Goal: Task Accomplishment & Management: Use online tool/utility

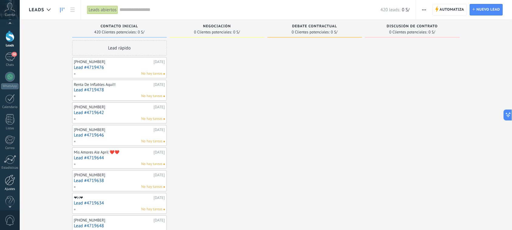
scroll to position [22, 0]
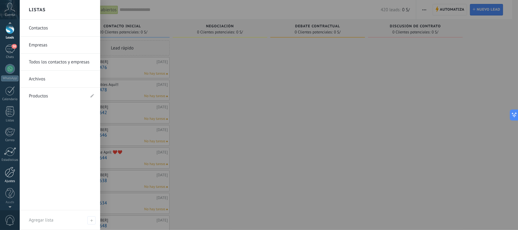
click at [8, 175] on div at bounding box center [10, 172] width 10 height 11
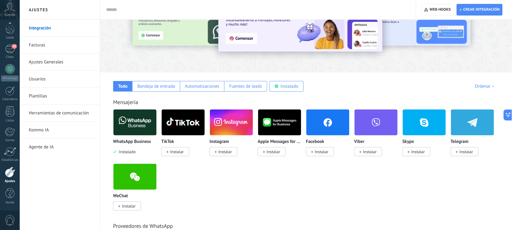
scroll to position [38, 0]
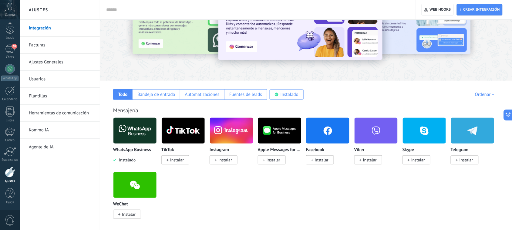
click at [62, 110] on link "Herramientas de comunicación" at bounding box center [61, 113] width 65 height 17
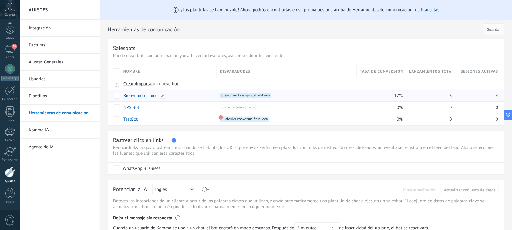
click at [137, 97] on link "Bienvenida - inico" at bounding box center [141, 96] width 34 height 6
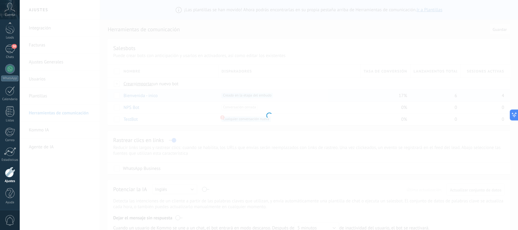
type input "**********"
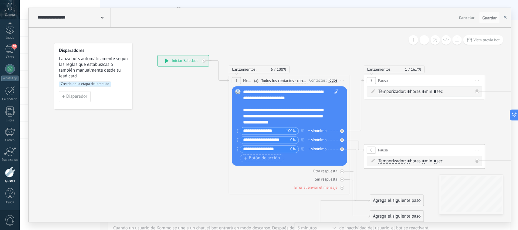
click at [506, 17] on icon "button" at bounding box center [505, 17] width 3 height 3
